Goal: Transaction & Acquisition: Book appointment/travel/reservation

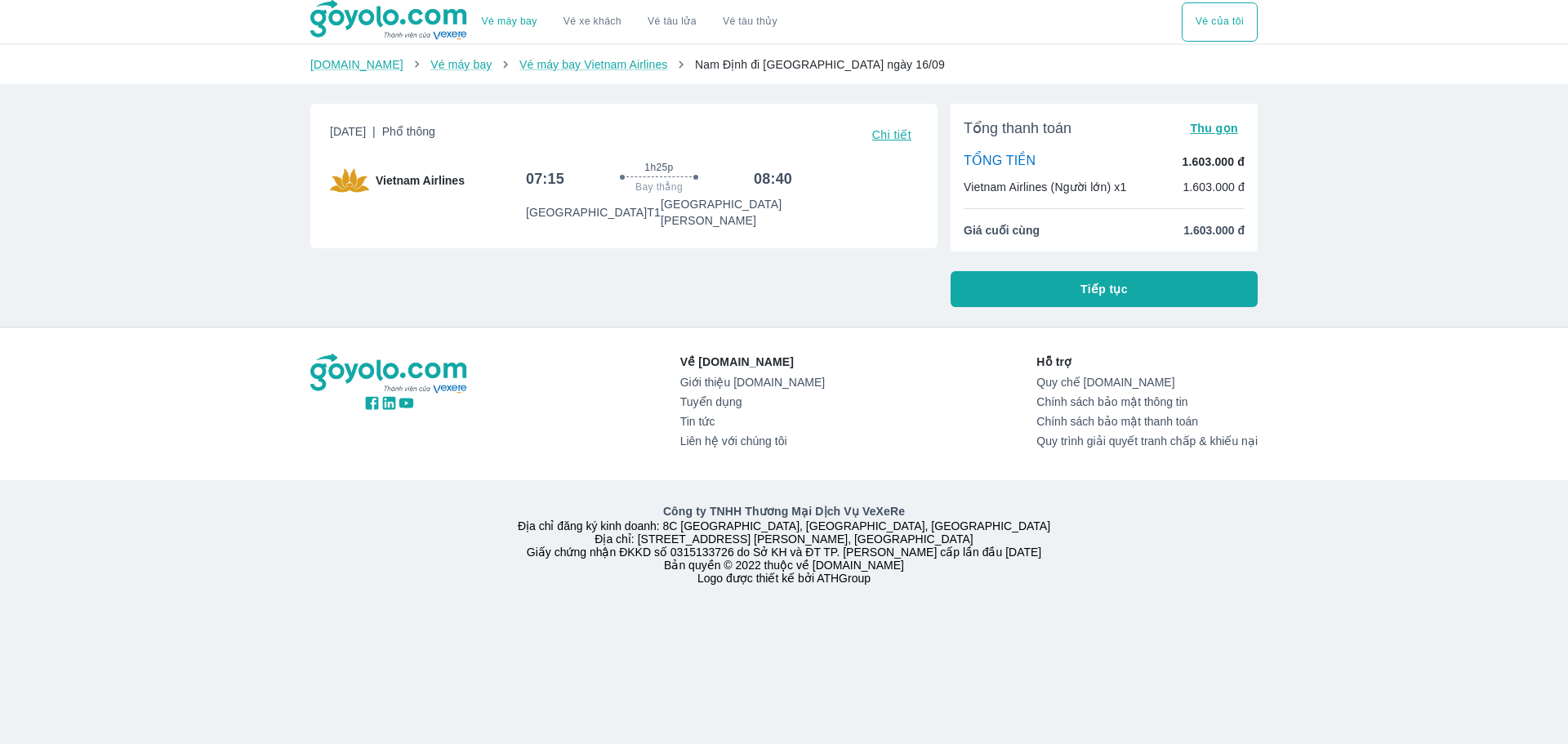
click at [814, 363] on div "Về [DOMAIN_NAME] Giới thiệu [DOMAIN_NAME] Tuyển dụng Tin tức Liên hệ với chúng …" at bounding box center [784, 404] width 948 height 101
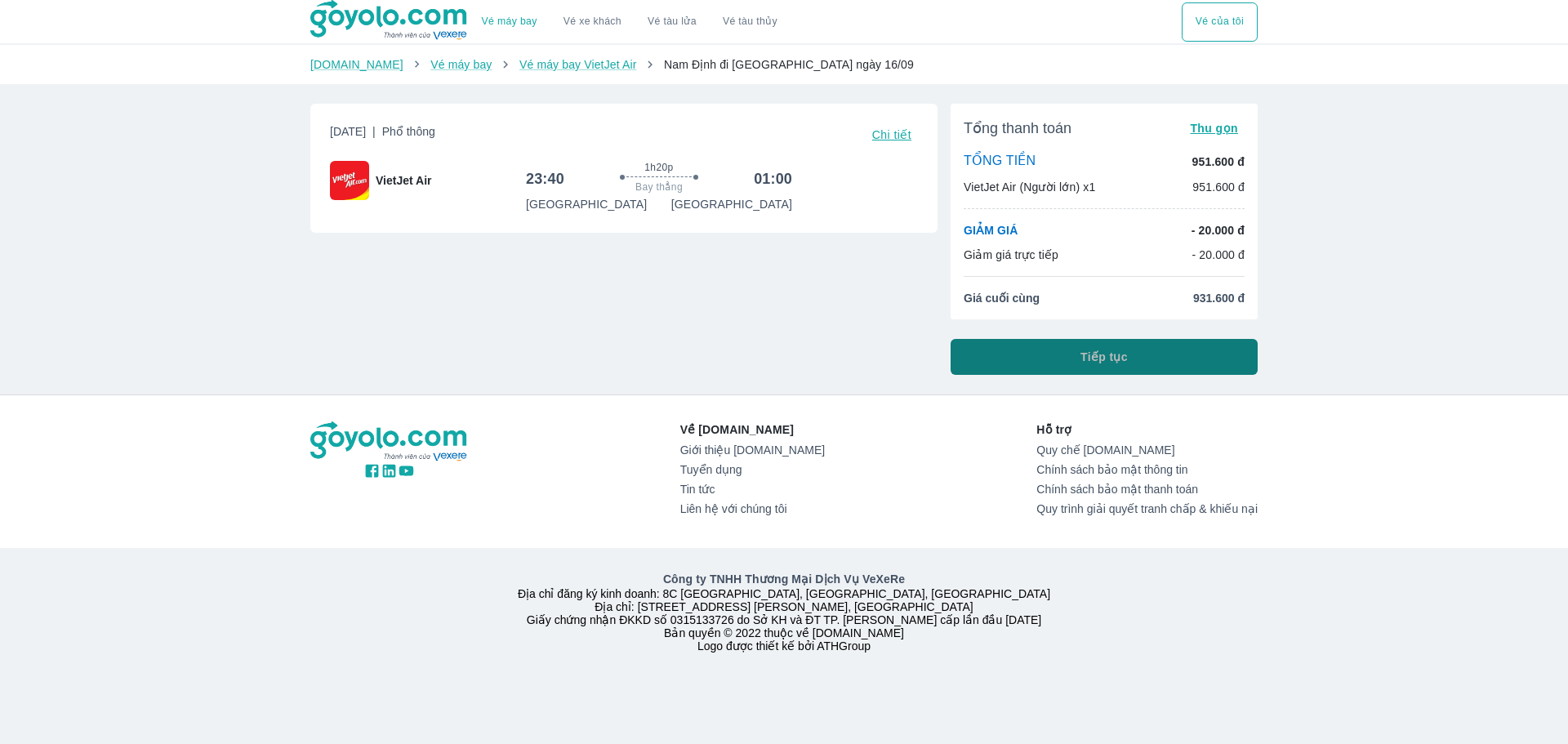
click at [1026, 360] on button "Tiếp tục" at bounding box center [1104, 356] width 308 height 36
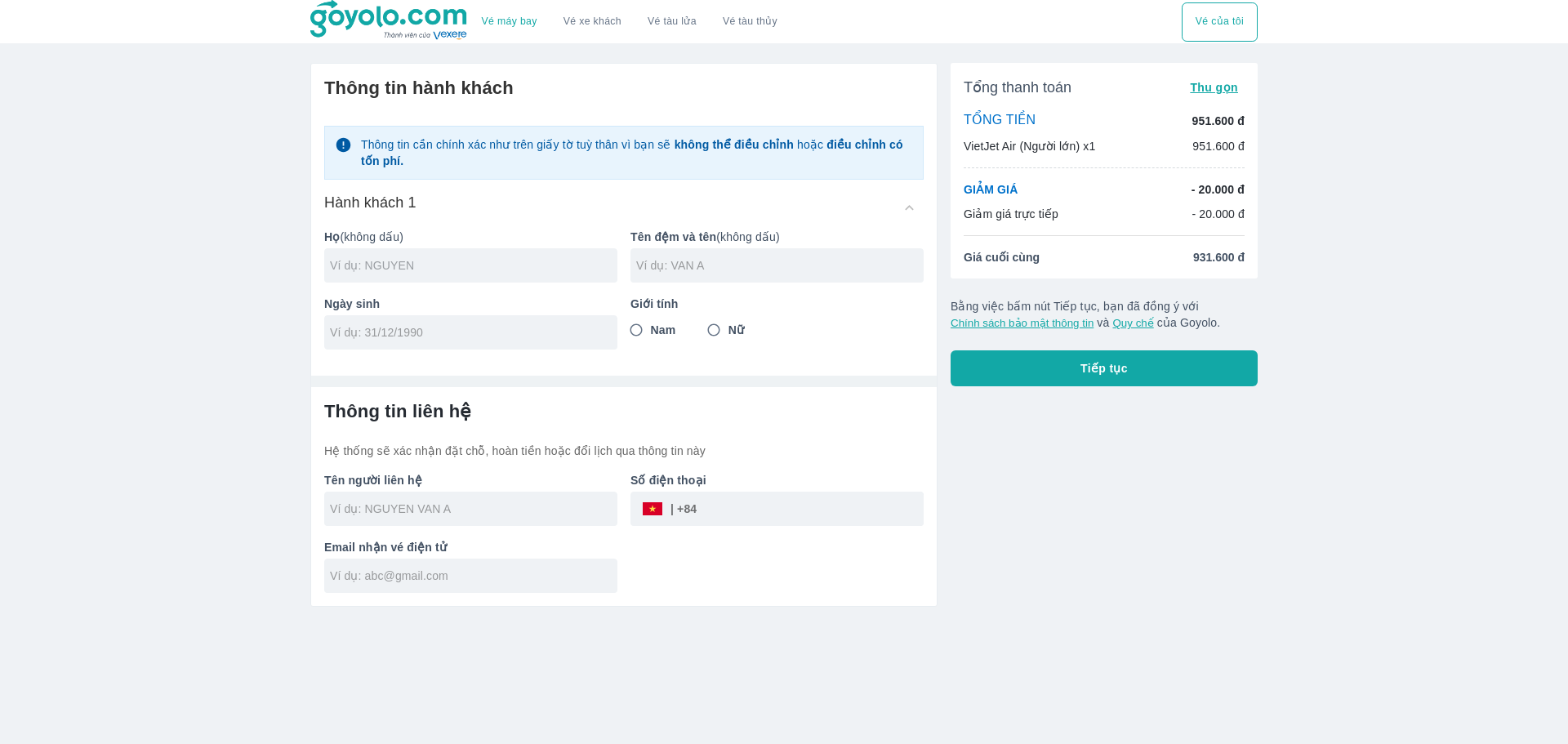
click at [481, 260] on input "text" at bounding box center [473, 265] width 288 height 16
type input "[PERSON_NAME]"
click at [731, 270] on input "text" at bounding box center [779, 265] width 288 height 16
type input "THI THUY AN"
click at [717, 331] on input "Nữ" at bounding box center [714, 330] width 30 height 30
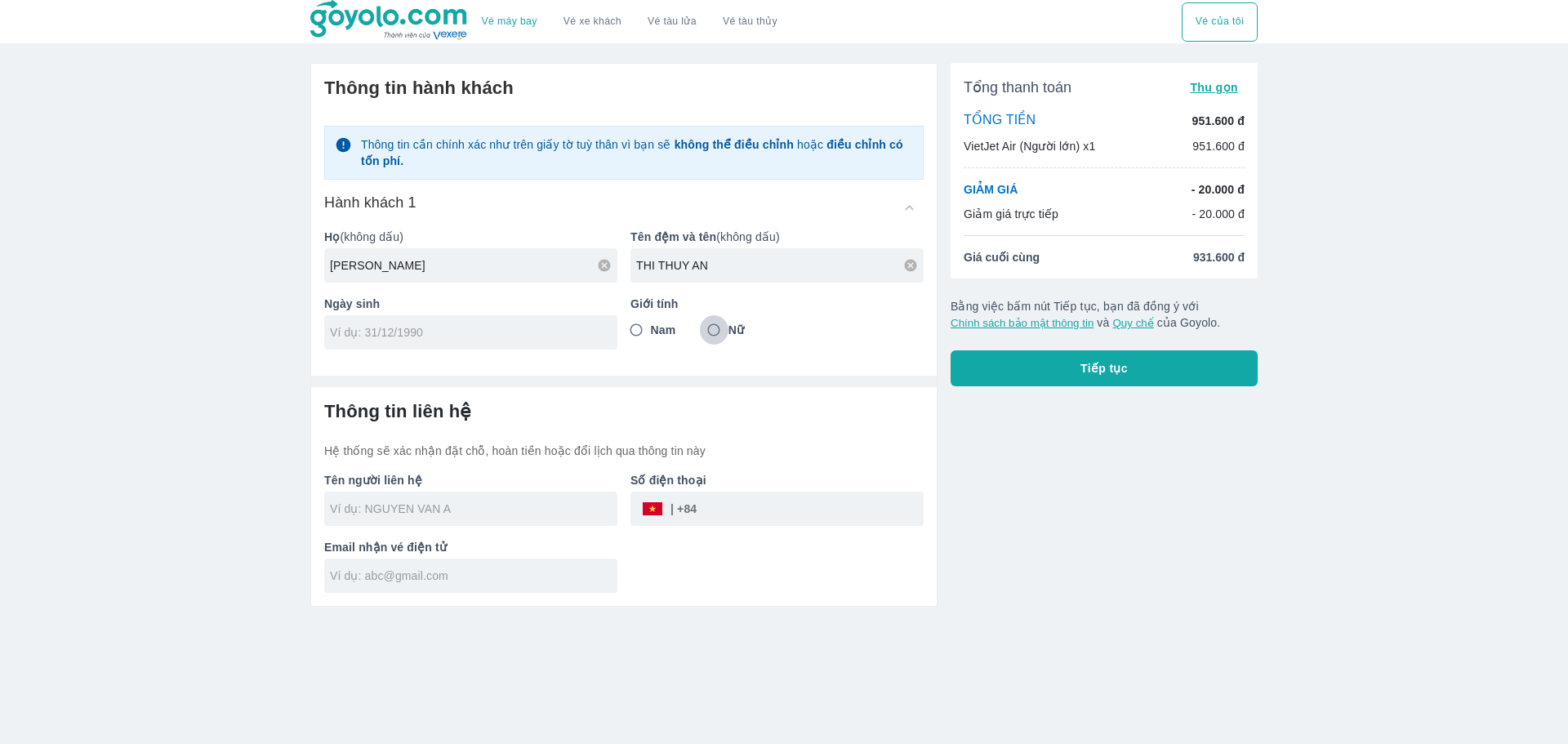
radio input "true"
click at [433, 339] on input "tel" at bounding box center [466, 332] width 271 height 16
type input "[DATE]"
click at [541, 508] on input "text" at bounding box center [473, 508] width 288 height 16
type input "[PERSON_NAME]"
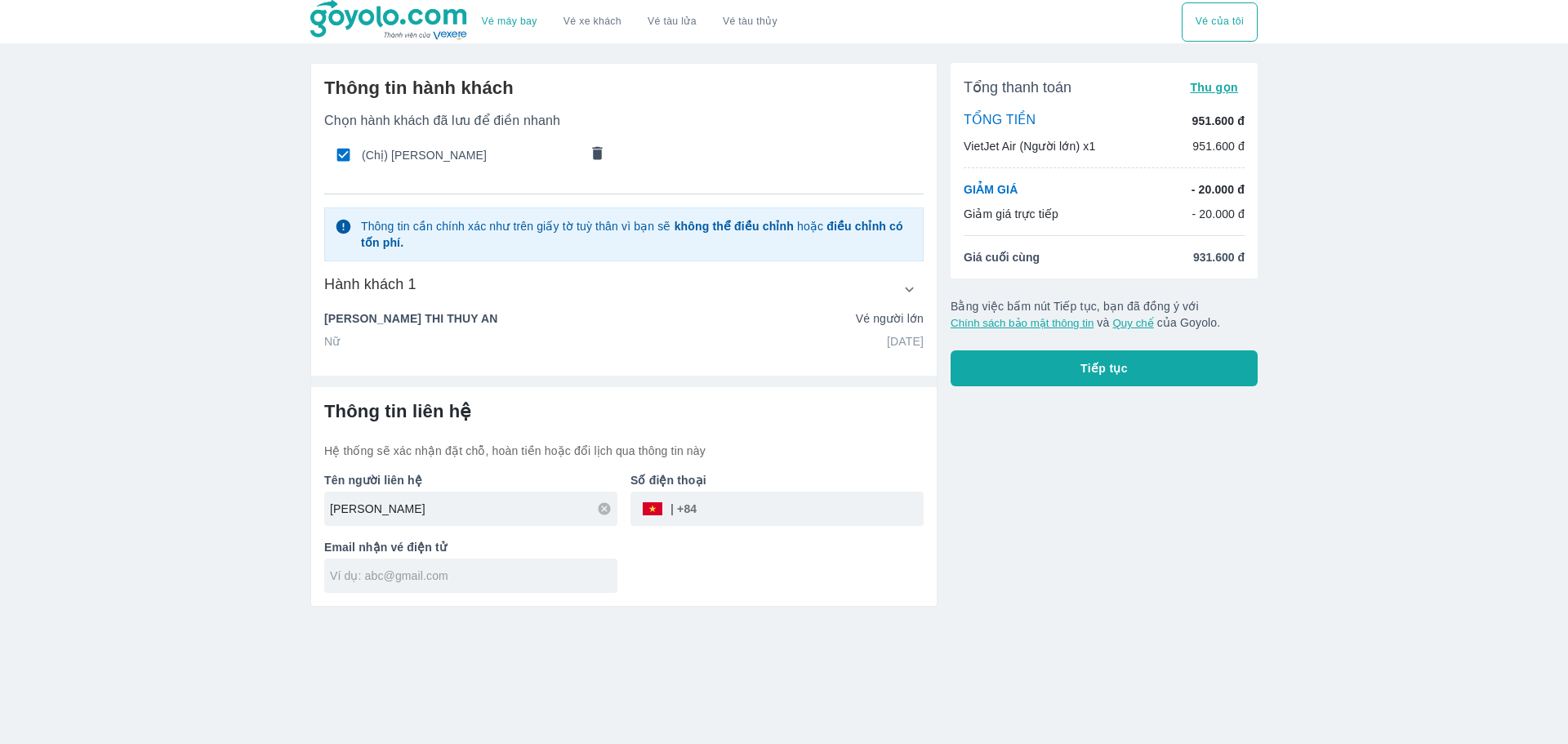
click at [754, 518] on input "tel" at bounding box center [810, 508] width 227 height 39
type input "0356339137"
click at [530, 583] on input "text" at bounding box center [473, 575] width 288 height 16
type input "[EMAIL_ADDRESS][DOMAIN_NAME]"
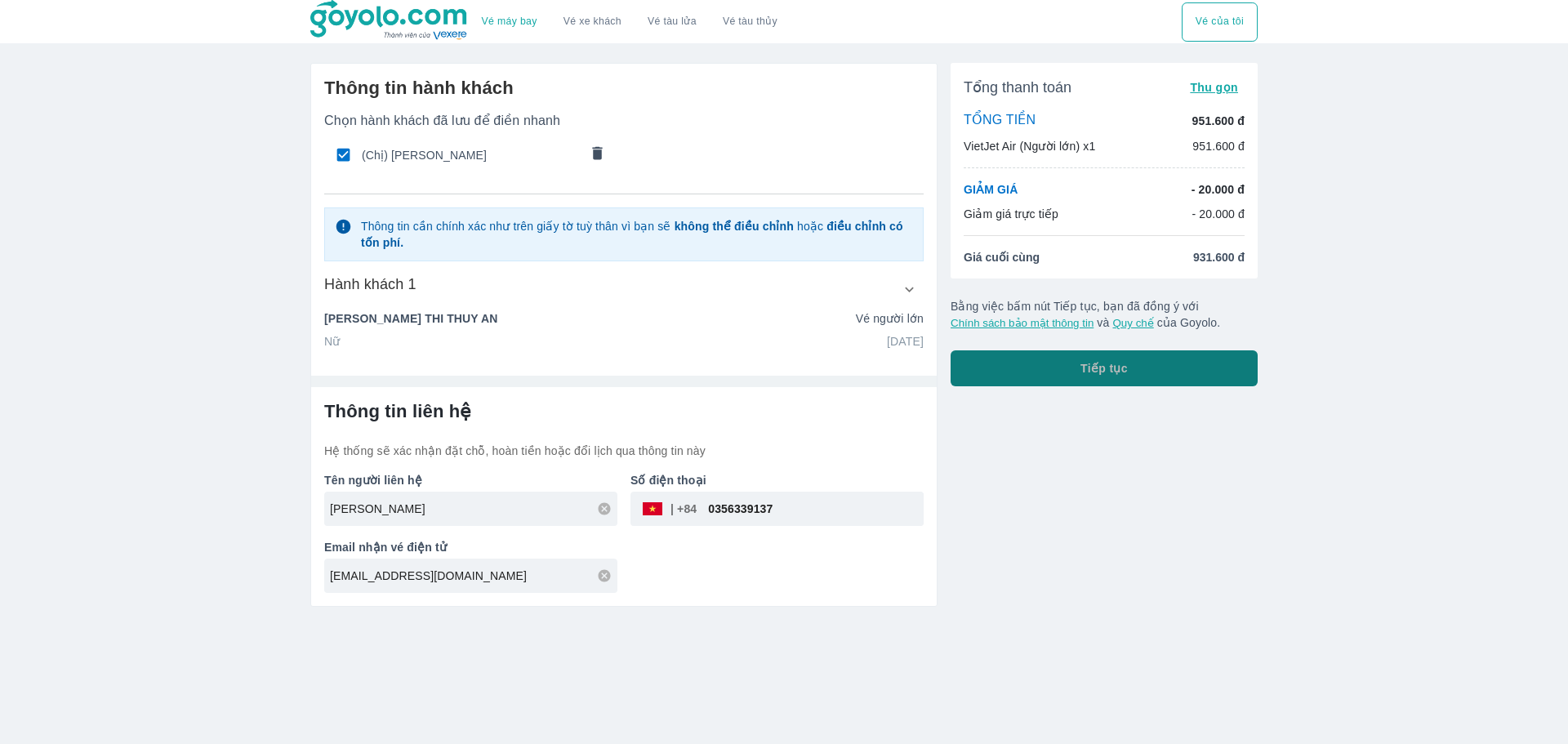
click at [1194, 365] on button "Tiếp tục" at bounding box center [1104, 367] width 308 height 36
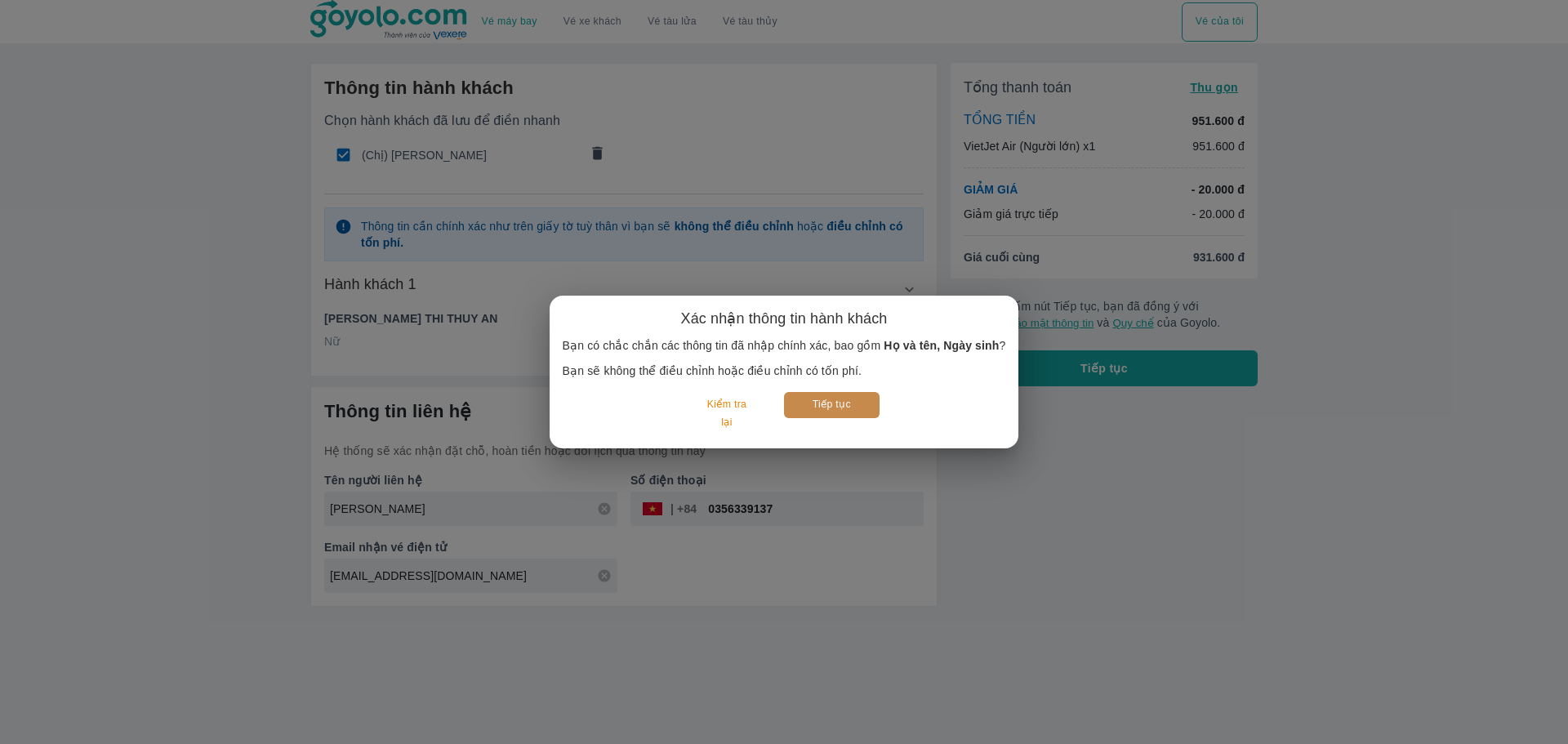
click at [815, 406] on button "Tiếp tục" at bounding box center [832, 404] width 96 height 25
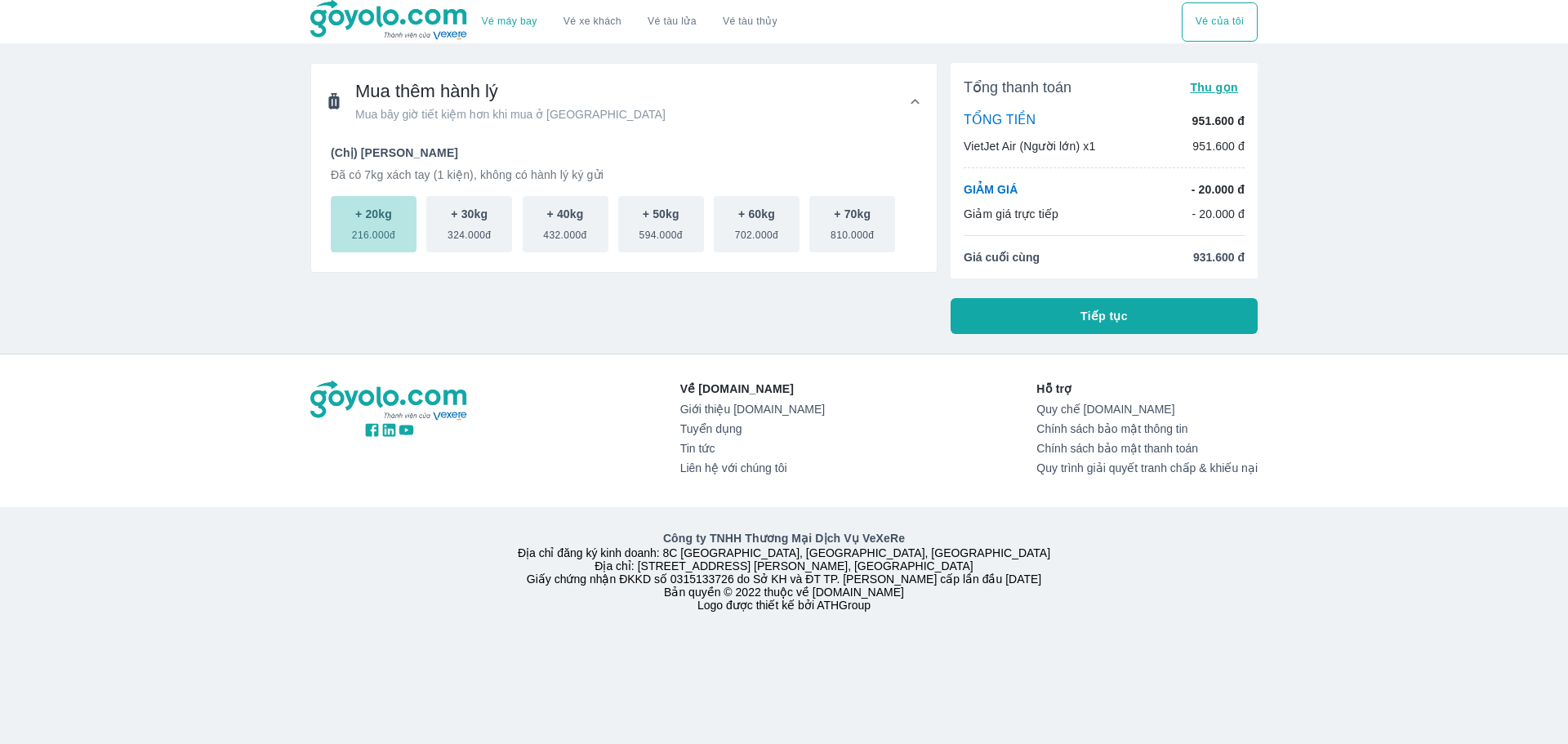
click at [389, 241] on span "216.000đ" at bounding box center [374, 232] width 43 height 20
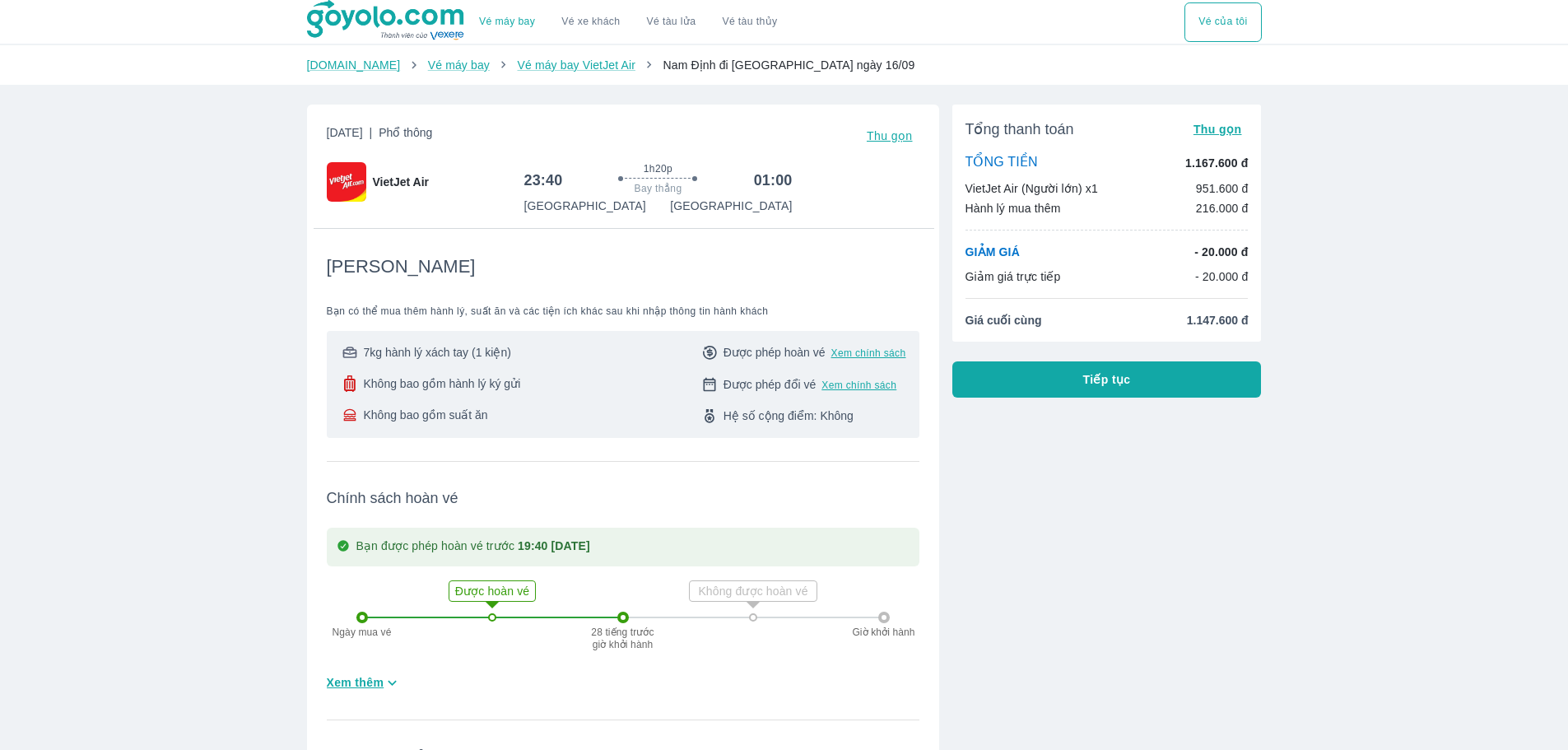
click at [381, 187] on span "VietJet Air" at bounding box center [401, 181] width 56 height 17
